Goal: Task Accomplishment & Management: Manage account settings

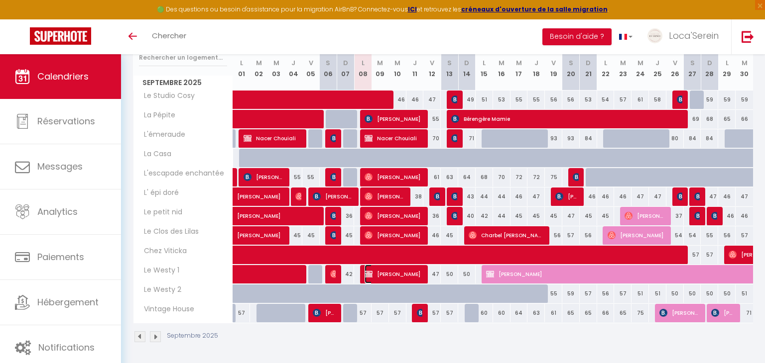
click at [388, 274] on span "[PERSON_NAME]" at bounding box center [393, 274] width 58 height 19
select select "OK"
select select "0"
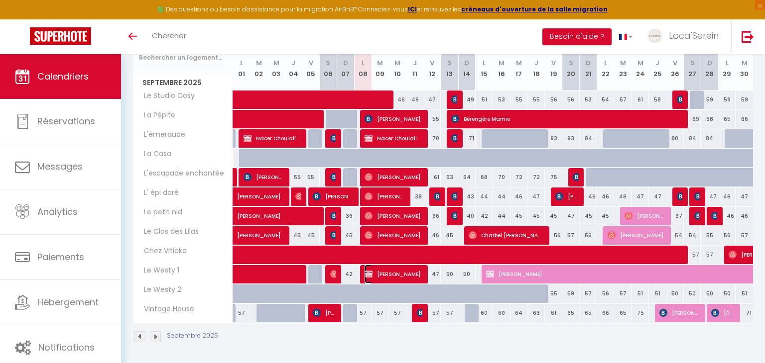
select select "1"
select select
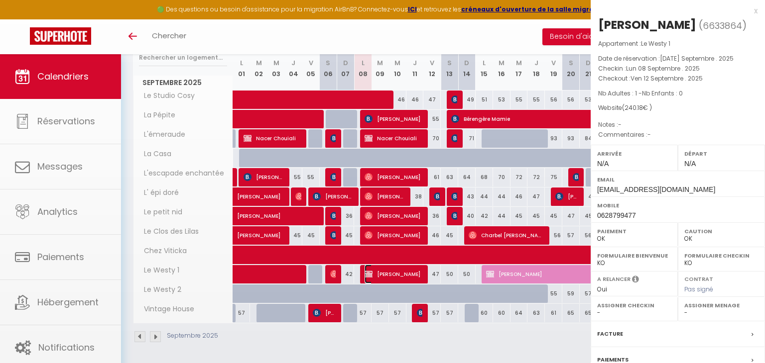
select select "45459"
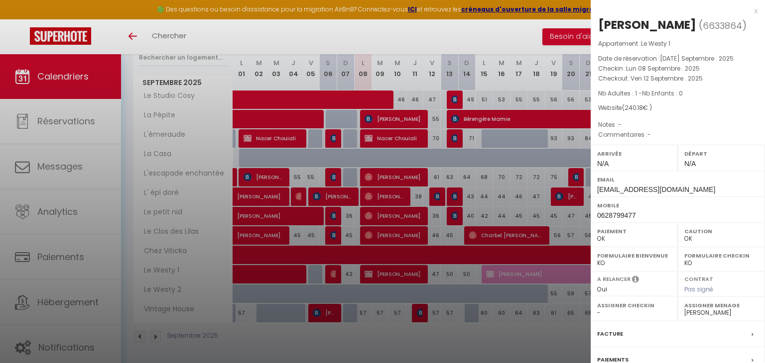
click at [388, 274] on div at bounding box center [382, 181] width 765 height 363
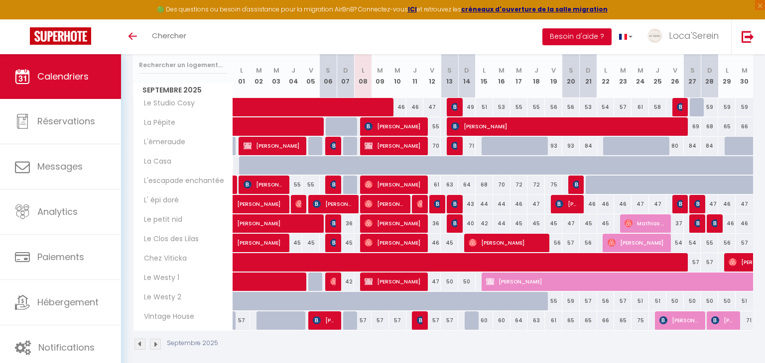
scroll to position [136, 0]
